Goal: Task Accomplishment & Management: Manage account settings

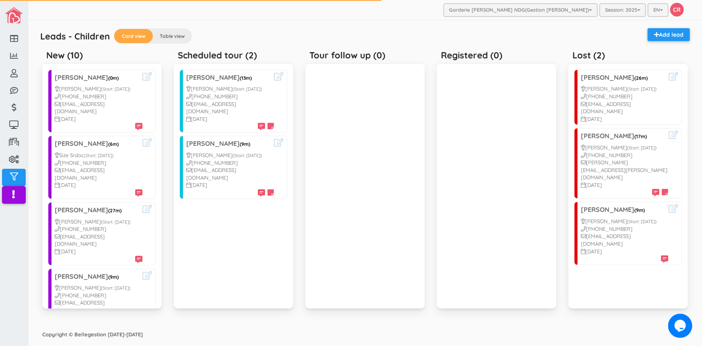
scroll to position [349, 0]
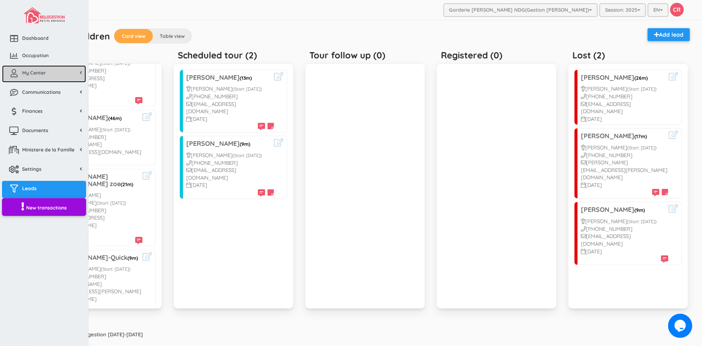
click at [32, 68] on link "My Center" at bounding box center [44, 73] width 84 height 17
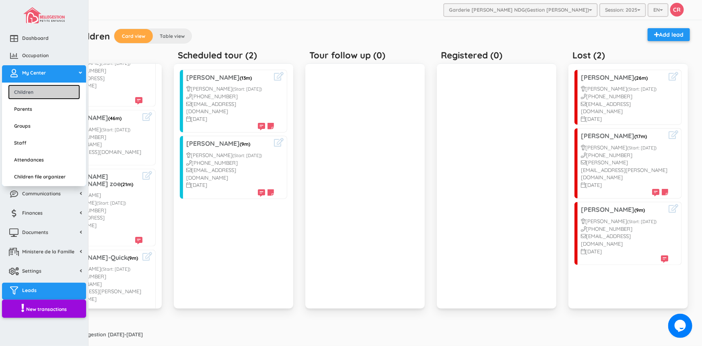
click at [25, 90] on link "Children" at bounding box center [44, 92] width 72 height 15
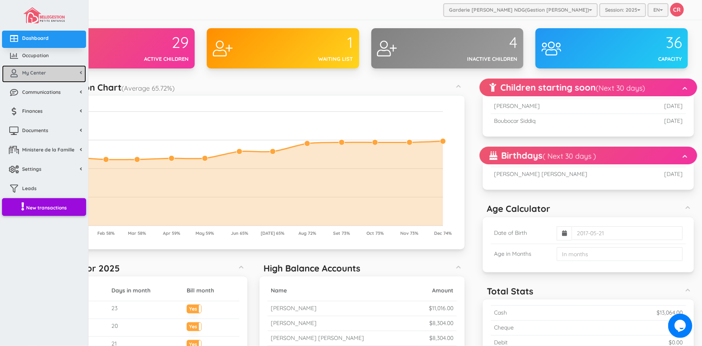
click at [40, 76] on link "My Center" at bounding box center [44, 73] width 84 height 17
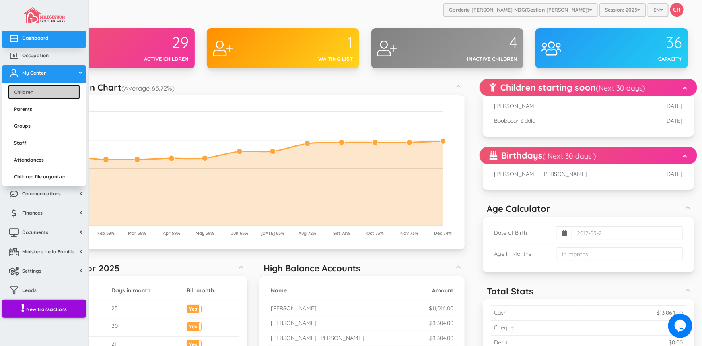
click at [37, 86] on link "Children" at bounding box center [44, 92] width 72 height 15
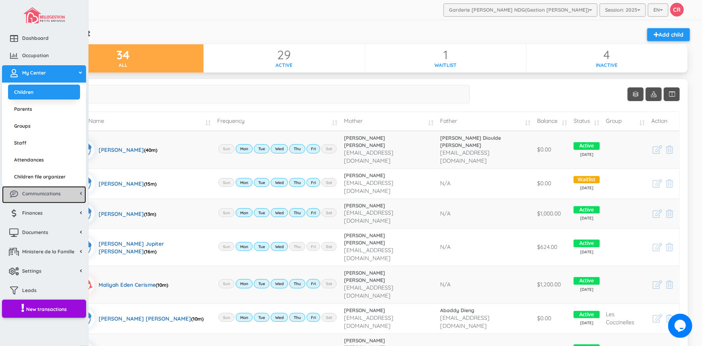
click at [39, 190] on span "Communications" at bounding box center [41, 193] width 39 height 7
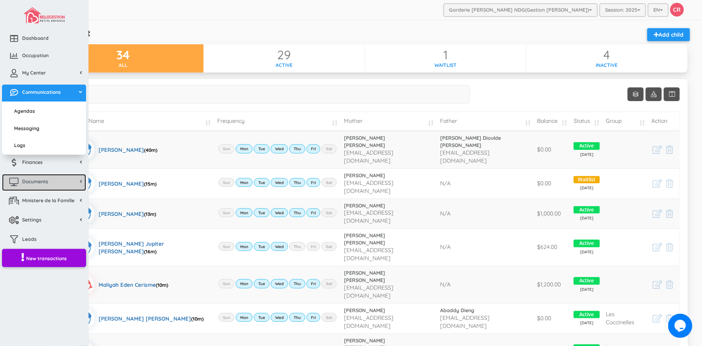
click at [33, 182] on span "Documents" at bounding box center [35, 181] width 26 height 7
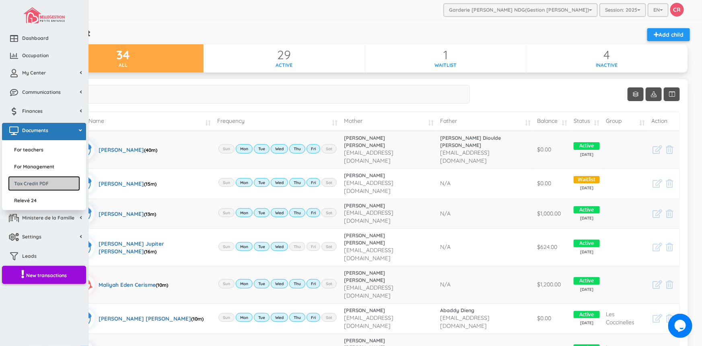
click at [33, 182] on link "Tax Credit PDF" at bounding box center [44, 183] width 72 height 15
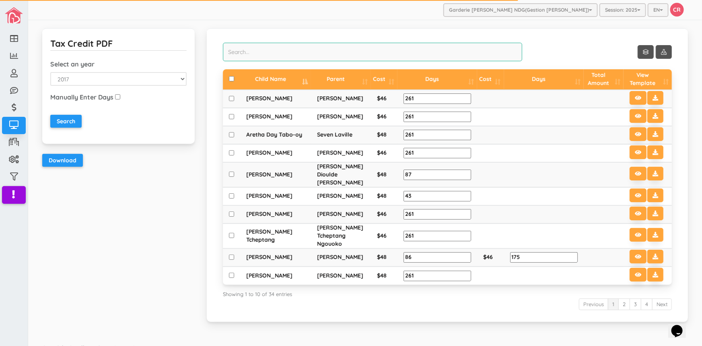
click at [232, 48] on input "search" at bounding box center [372, 52] width 299 height 19
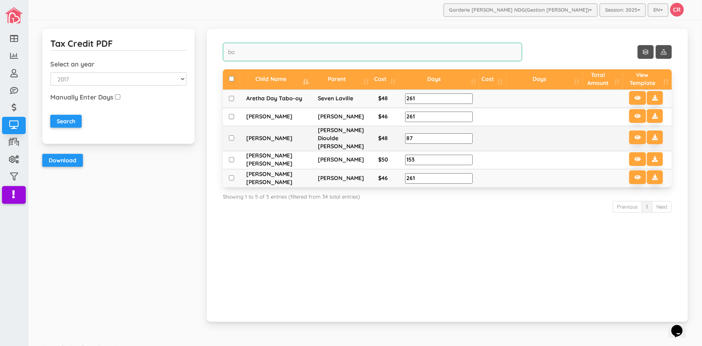
type input "bo"
click at [229, 135] on input "checkbox" at bounding box center [231, 137] width 5 height 5
checkbox input "true"
click at [652, 134] on icon at bounding box center [655, 137] width 6 height 6
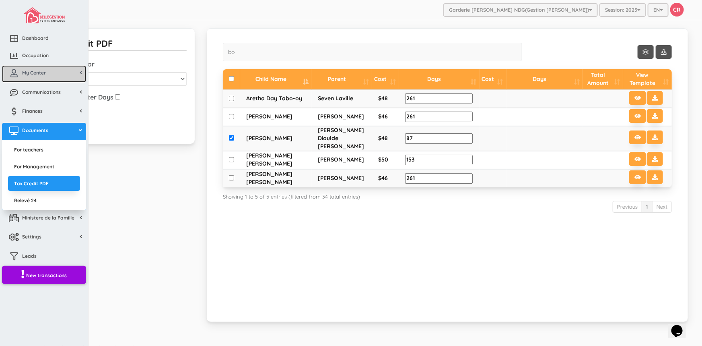
click at [35, 71] on span "My Center" at bounding box center [34, 72] width 24 height 7
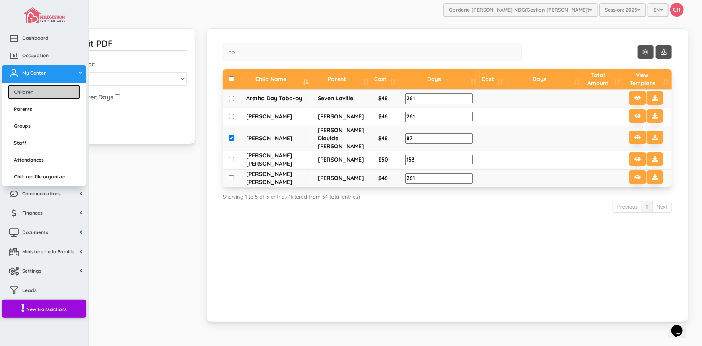
click at [27, 93] on link "Children" at bounding box center [44, 92] width 72 height 15
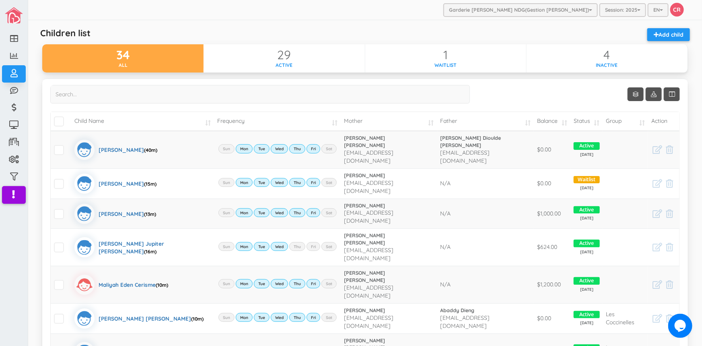
click at [432, 121] on td "Mother" at bounding box center [389, 121] width 96 height 19
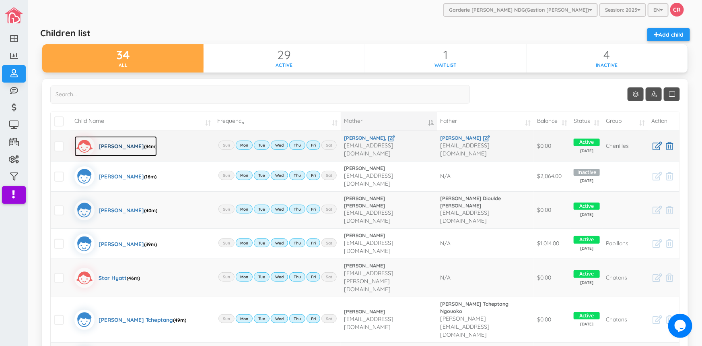
click at [109, 142] on div "Ariella Elizabeth Baker (34m)" at bounding box center [128, 146] width 58 height 20
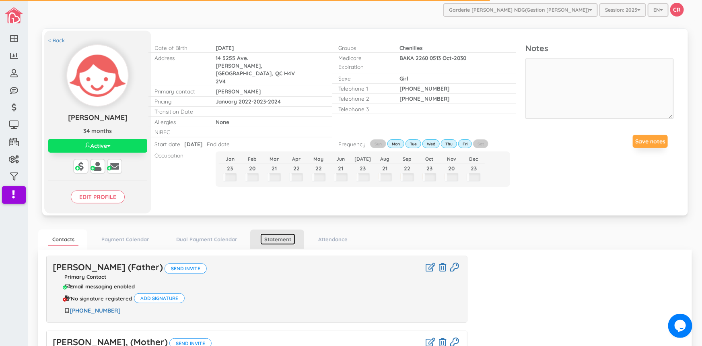
click at [277, 244] on link "Statement" at bounding box center [277, 239] width 35 height 12
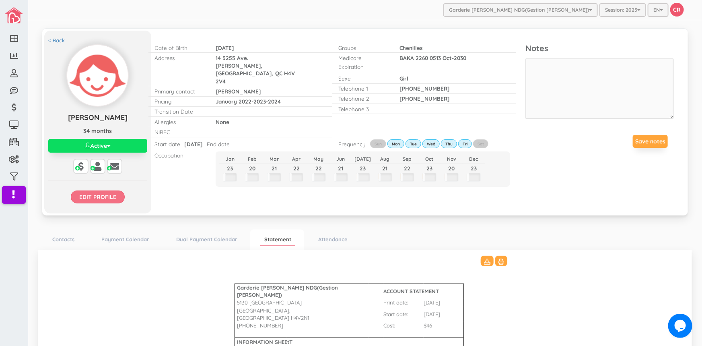
click at [102, 193] on input "Edit profile" at bounding box center [98, 196] width 54 height 13
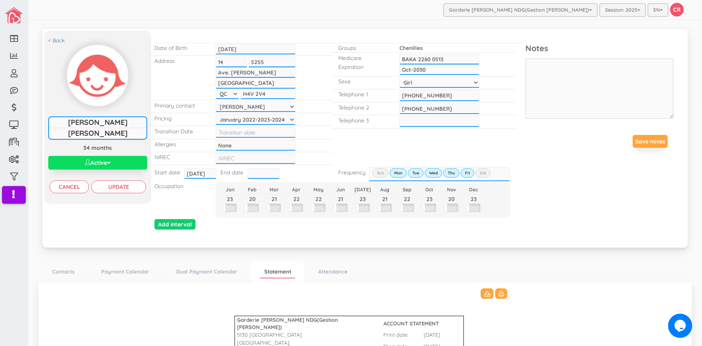
click at [254, 169] on input "text" at bounding box center [264, 173] width 32 height 10
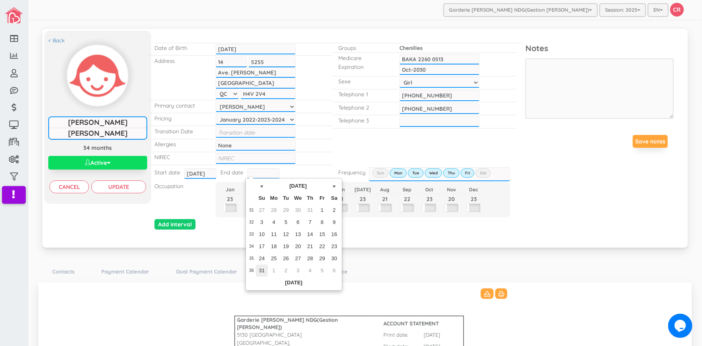
click at [259, 270] on td "31" at bounding box center [262, 270] width 12 height 12
type input "2025-08-31"
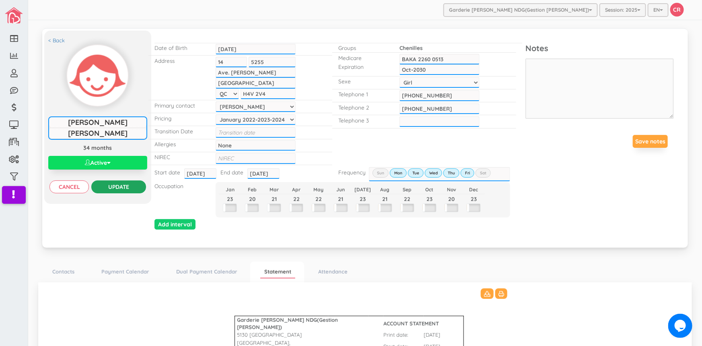
click at [120, 187] on input "Update" at bounding box center [118, 186] width 54 height 13
click at [109, 159] on button "Active" at bounding box center [97, 163] width 99 height 14
click at [92, 194] on link "Inactive" at bounding box center [98, 194] width 76 height 12
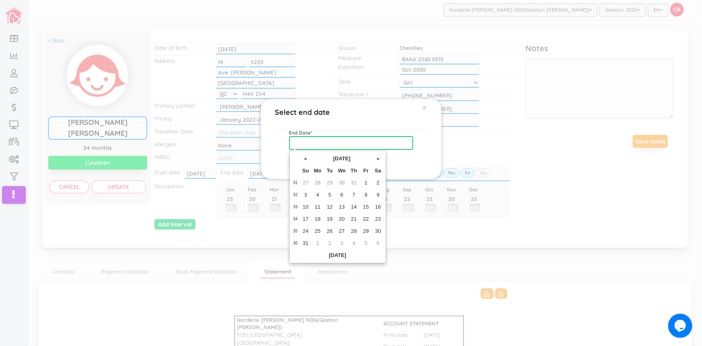
click at [305, 140] on input "text" at bounding box center [351, 143] width 124 height 14
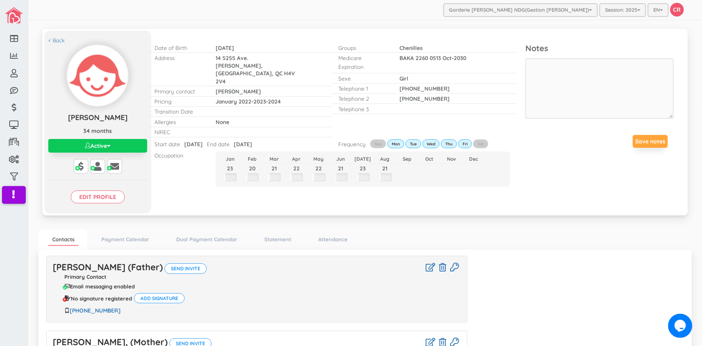
click at [105, 145] on button "Active" at bounding box center [97, 146] width 99 height 14
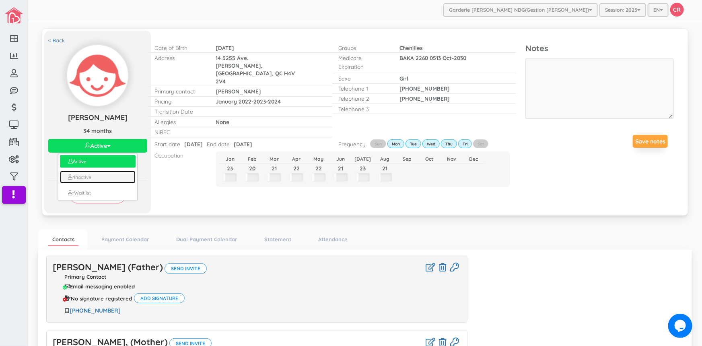
click at [85, 177] on link "Inactive" at bounding box center [98, 177] width 76 height 12
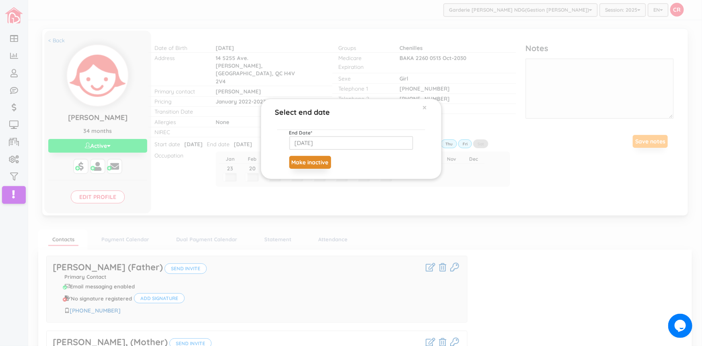
click at [314, 162] on button "Make inactive" at bounding box center [310, 162] width 42 height 13
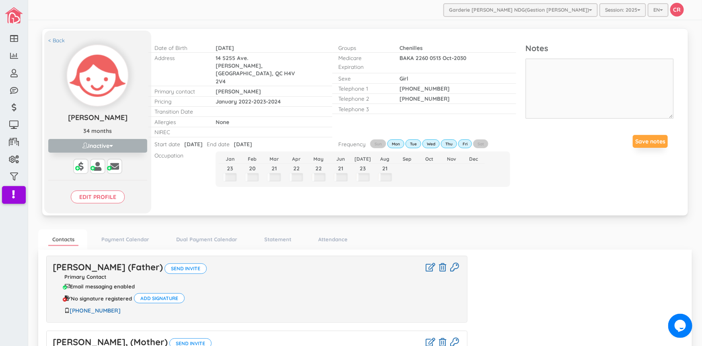
click at [53, 36] on div "< Back [PERSON_NAME] [PERSON_NAME] 34 months Inactive Active Inactive Waitlist …" at bounding box center [97, 122] width 107 height 183
click at [52, 38] on link "< Back" at bounding box center [56, 41] width 17 height 8
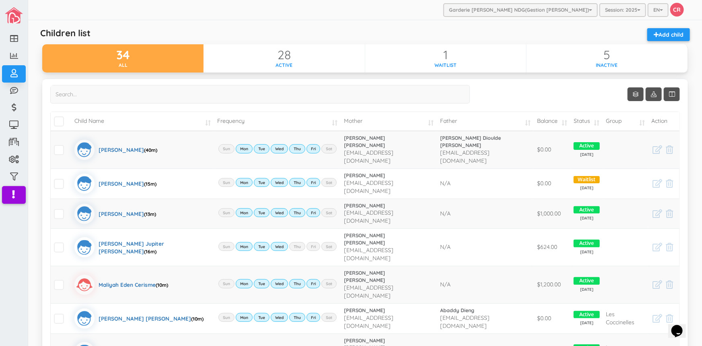
click at [192, 123] on td "Child Name" at bounding box center [142, 121] width 143 height 19
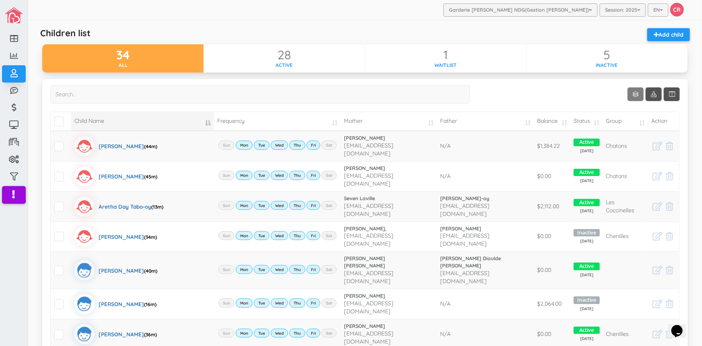
click at [632, 93] on link "Show 10 rows" at bounding box center [636, 94] width 16 height 14
click at [620, 143] on link "50" at bounding box center [642, 141] width 61 height 12
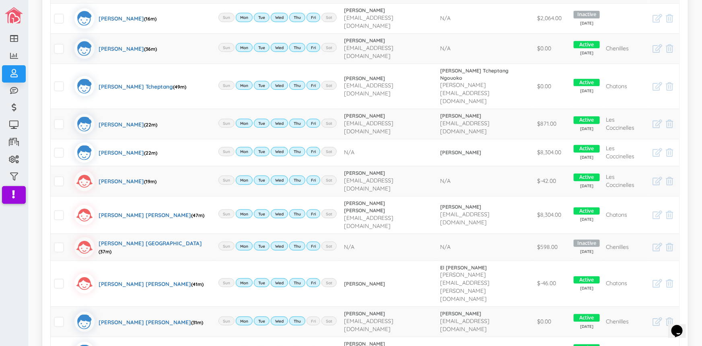
scroll to position [293, 0]
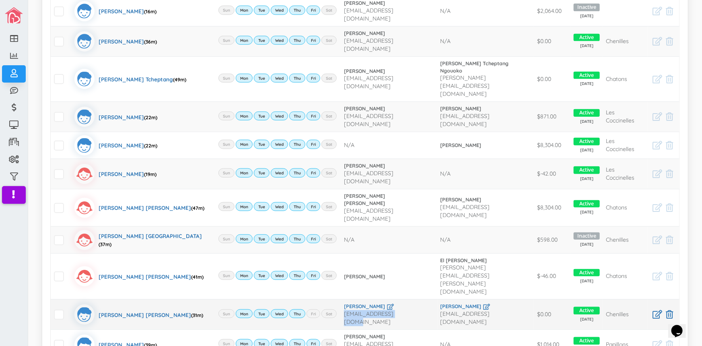
drag, startPoint x: 328, startPoint y: 234, endPoint x: 389, endPoint y: 239, distance: 61.4
click at [389, 299] on td "[PERSON_NAME] [PERSON_NAME][EMAIL_ADDRESS][DOMAIN_NAME]" at bounding box center [389, 314] width 96 height 30
copy span "[EMAIL_ADDRESS][DOMAIN_NAME]"
drag, startPoint x: 442, startPoint y: 235, endPoint x: 504, endPoint y: 235, distance: 62.0
click at [504, 299] on td "[PERSON_NAME] [EMAIL_ADDRESS][DOMAIN_NAME]" at bounding box center [486, 314] width 97 height 30
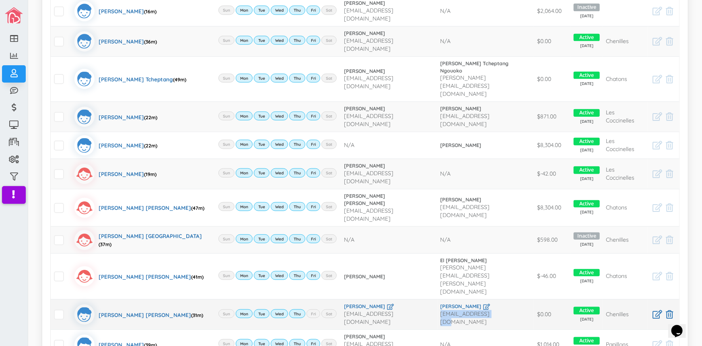
copy span "[EMAIL_ADDRESS][DOMAIN_NAME]"
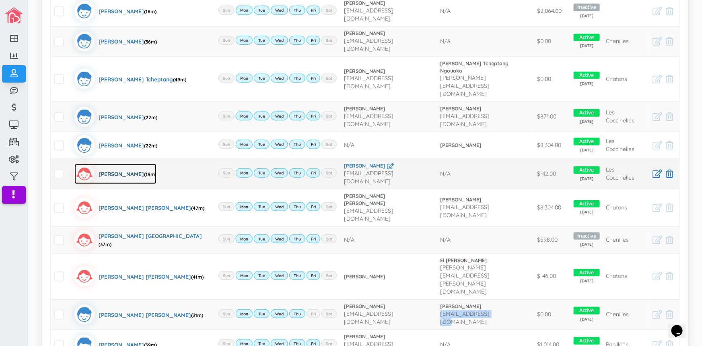
click at [118, 164] on div "[PERSON_NAME] (19m)" at bounding box center [128, 174] width 58 height 20
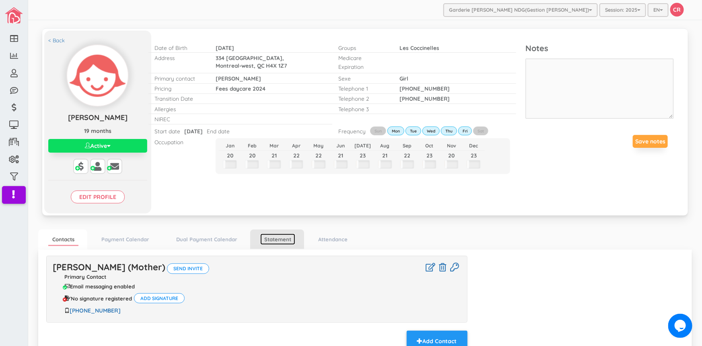
click at [281, 233] on link "Statement" at bounding box center [277, 239] width 35 height 12
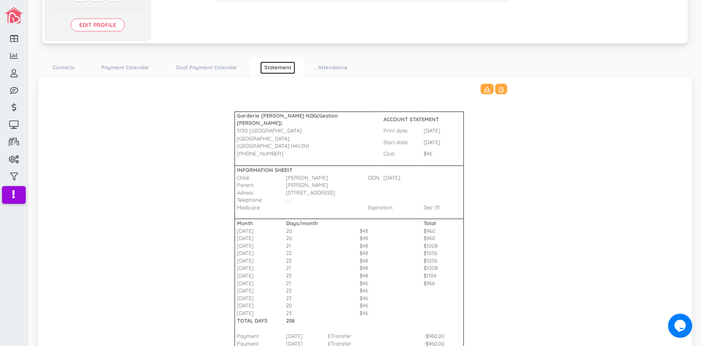
scroll to position [82, 0]
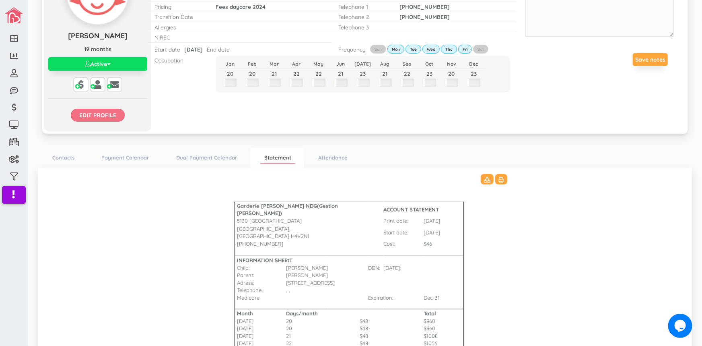
click at [92, 112] on input "Edit profile" at bounding box center [98, 115] width 54 height 13
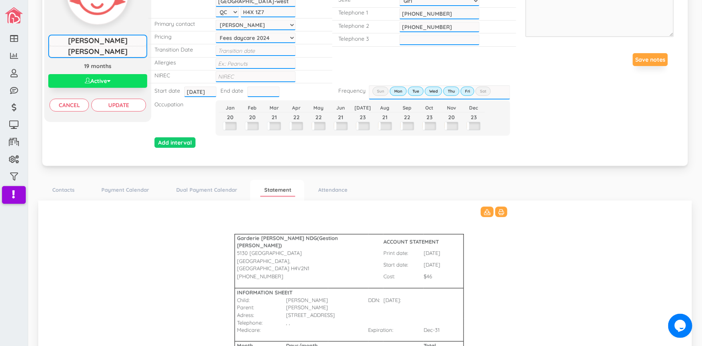
click at [251, 91] on input "text" at bounding box center [264, 92] width 32 height 10
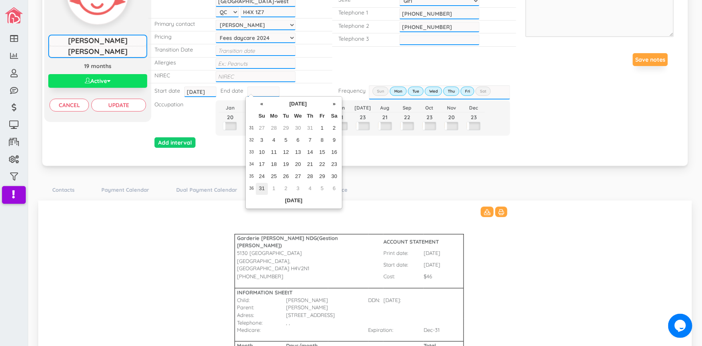
click at [262, 186] on td "31" at bounding box center [262, 189] width 12 height 12
type input "2025-08-31"
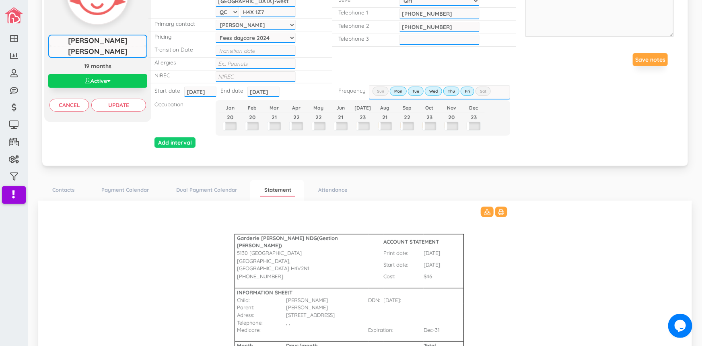
click at [112, 78] on button "Active" at bounding box center [97, 81] width 99 height 14
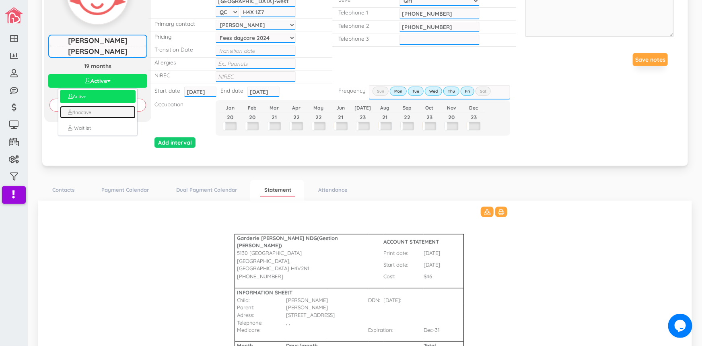
click at [91, 109] on link "Inactive" at bounding box center [98, 112] width 76 height 12
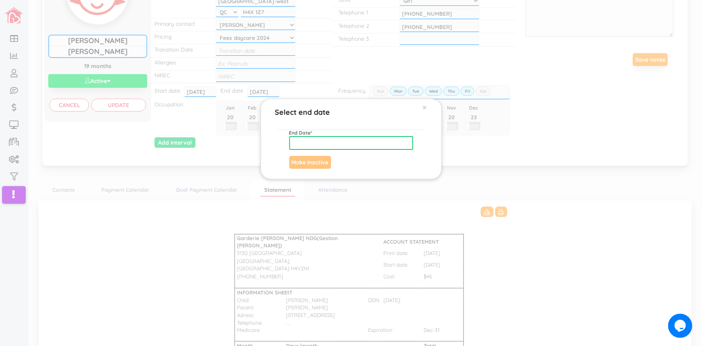
click at [298, 141] on input "text" at bounding box center [351, 143] width 124 height 14
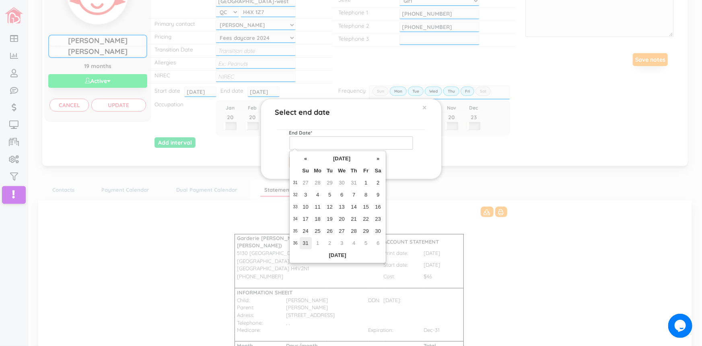
click at [307, 244] on td "31" at bounding box center [306, 243] width 12 height 12
type input "2025-08-31"
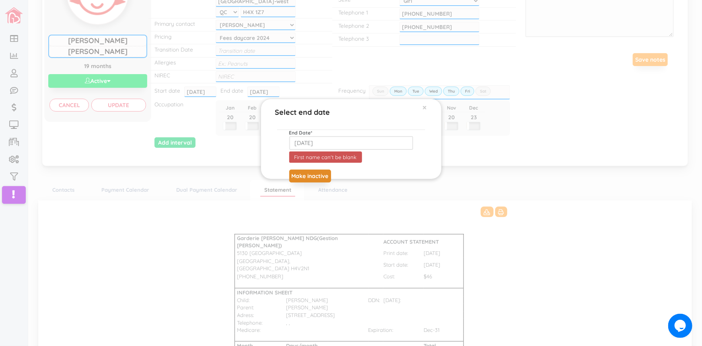
click at [312, 177] on button "Make inactive" at bounding box center [310, 175] width 42 height 13
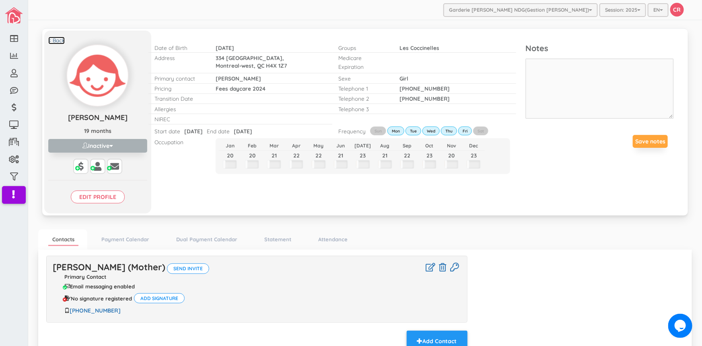
click at [56, 39] on link "< Back" at bounding box center [56, 41] width 17 height 8
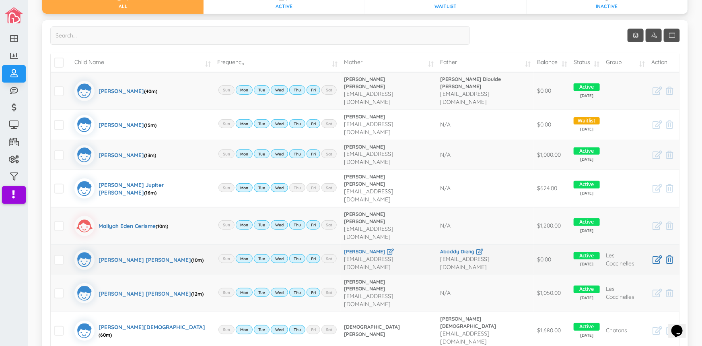
scroll to position [73, 0]
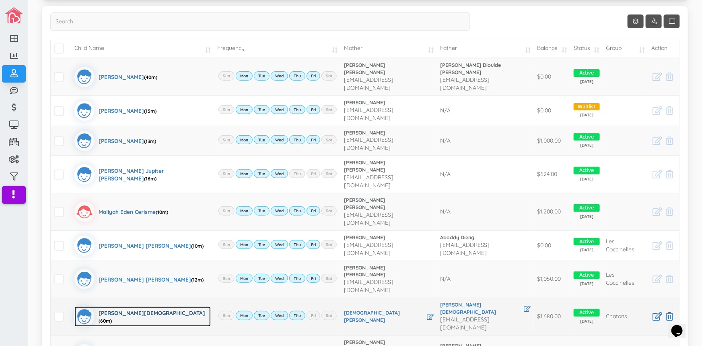
click at [118, 306] on div "[PERSON_NAME][DEMOGRAPHIC_DATA] (60m)" at bounding box center [155, 316] width 112 height 20
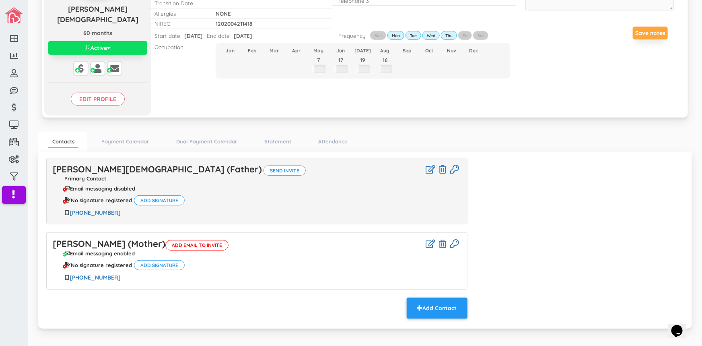
scroll to position [109, 0]
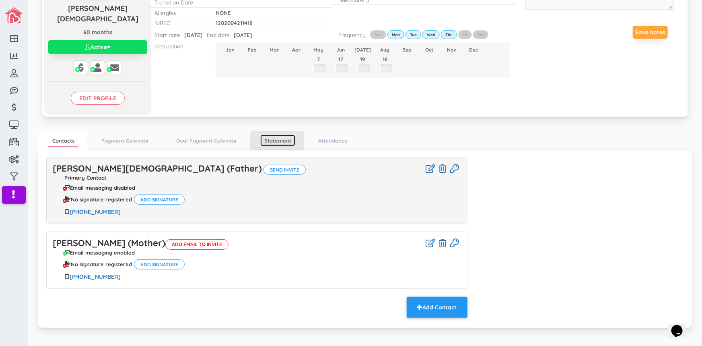
click at [269, 135] on link "Statement" at bounding box center [277, 141] width 35 height 12
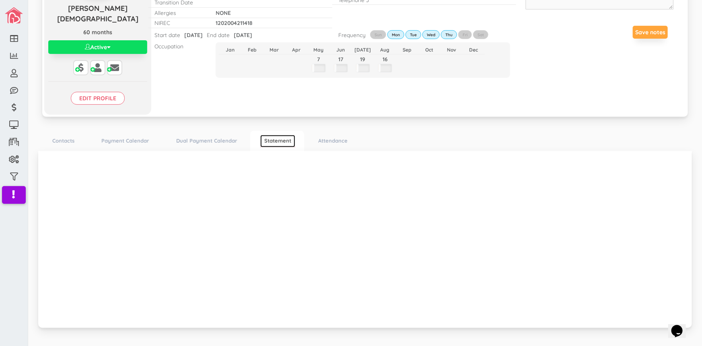
scroll to position [0, 0]
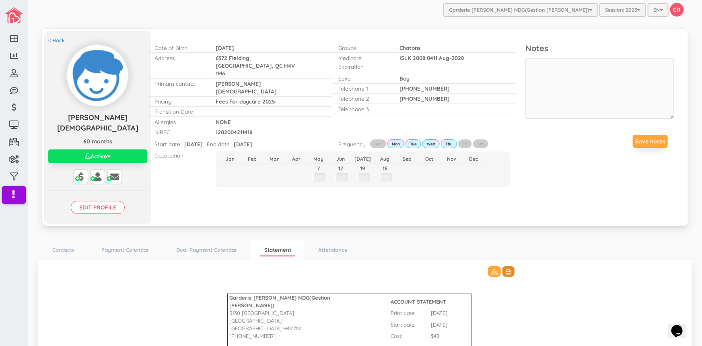
click at [506, 269] on icon at bounding box center [509, 272] width 6 height 6
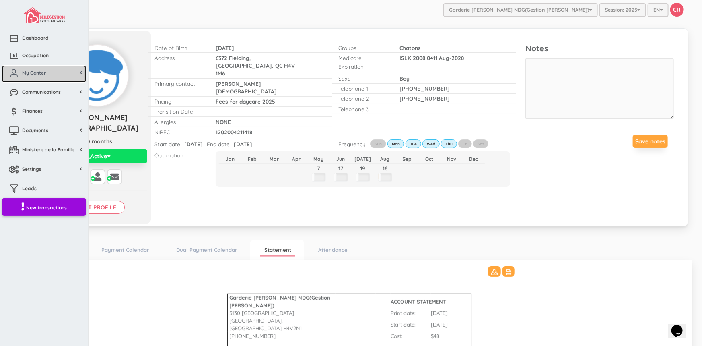
click at [41, 75] on span "My Center" at bounding box center [34, 72] width 24 height 7
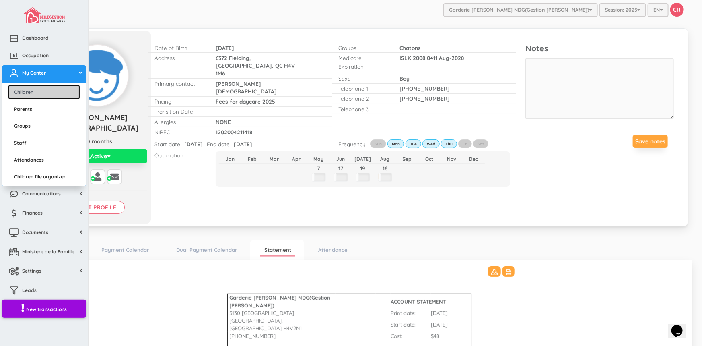
click at [39, 89] on link "Children" at bounding box center [44, 92] width 72 height 15
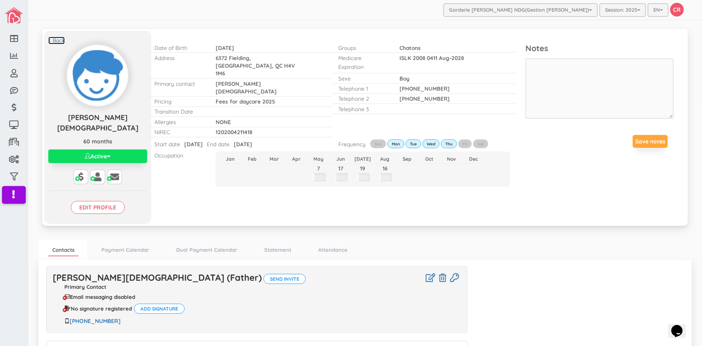
click at [56, 39] on link "< Back" at bounding box center [56, 41] width 17 height 8
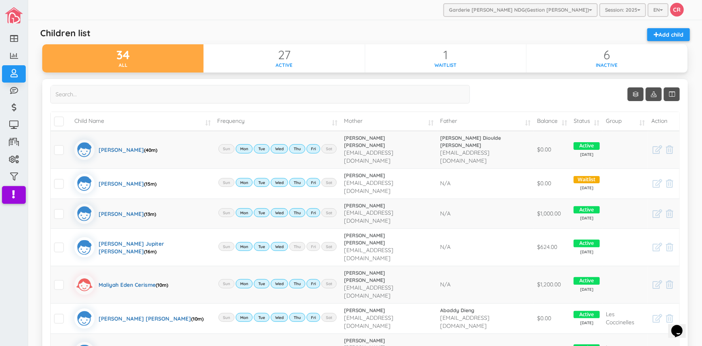
click at [194, 124] on td "Child Name" at bounding box center [142, 121] width 143 height 19
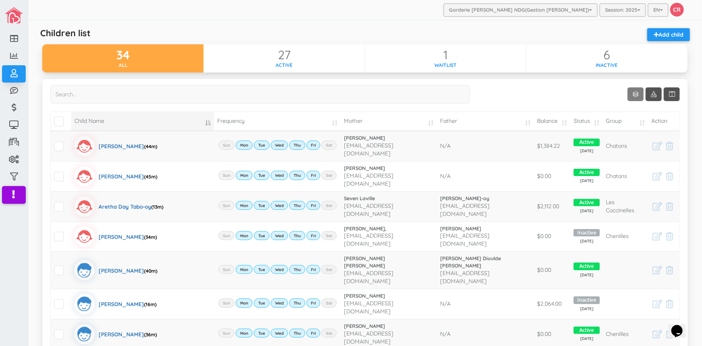
click at [628, 93] on link "Show 10 rows" at bounding box center [636, 94] width 16 height 14
click at [625, 141] on link "50" at bounding box center [642, 141] width 61 height 12
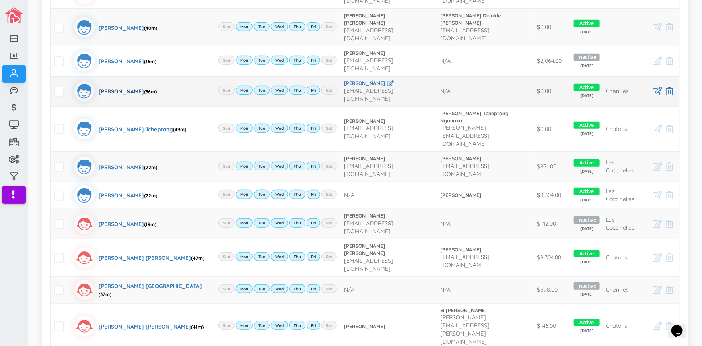
scroll to position [256, 0]
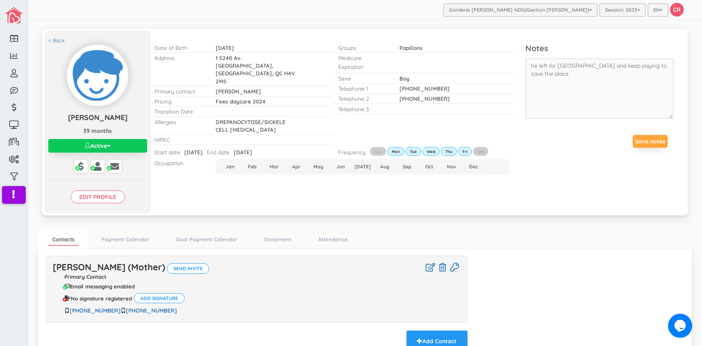
click at [105, 144] on button "Active" at bounding box center [97, 146] width 99 height 14
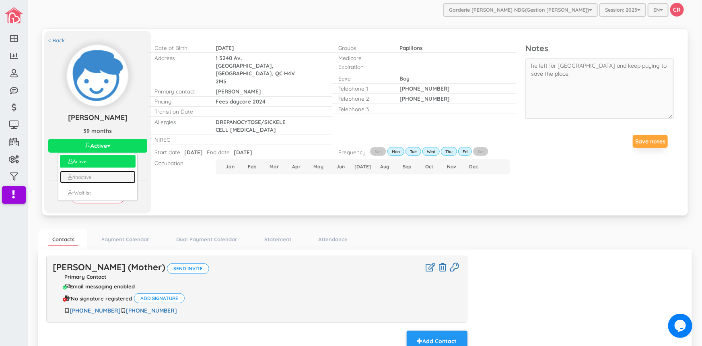
click at [95, 176] on link "Inactive" at bounding box center [98, 177] width 76 height 12
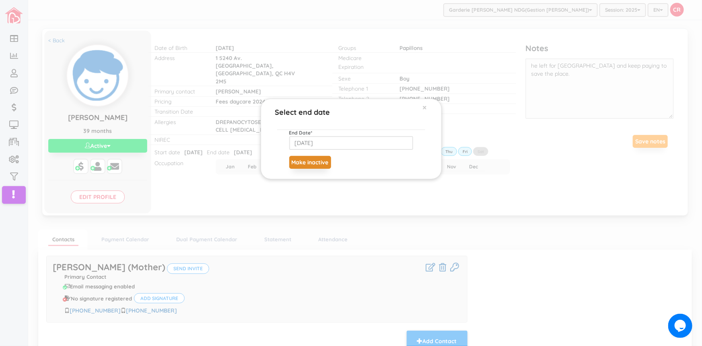
click at [312, 161] on button "Make inactive" at bounding box center [310, 162] width 42 height 13
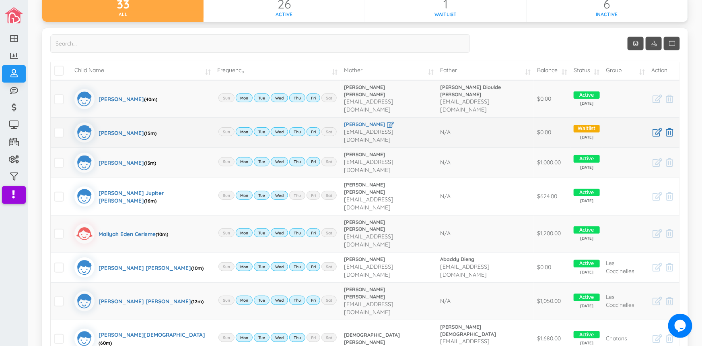
scroll to position [58, 0]
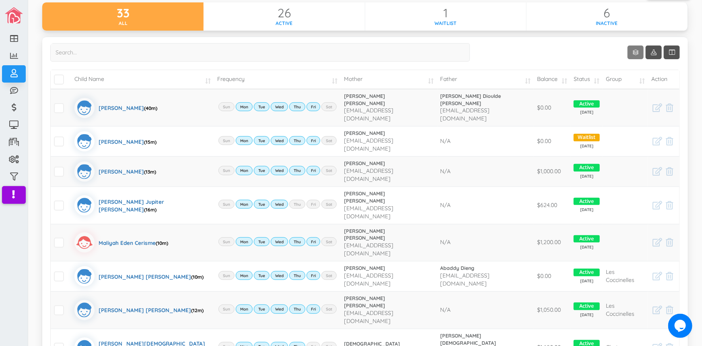
click at [632, 54] on link "Show 10 rows" at bounding box center [636, 52] width 16 height 14
click at [624, 94] on link "50" at bounding box center [642, 99] width 61 height 12
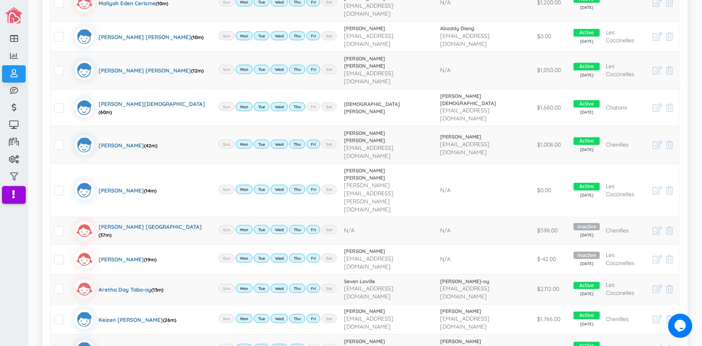
scroll to position [314, 0]
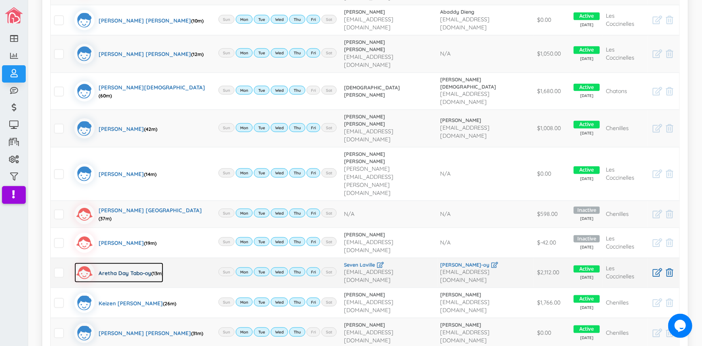
click at [134, 262] on div "Aretha Day Tabo-oy (13m)" at bounding box center [131, 272] width 65 height 20
